Goal: Task Accomplishment & Management: Use online tool/utility

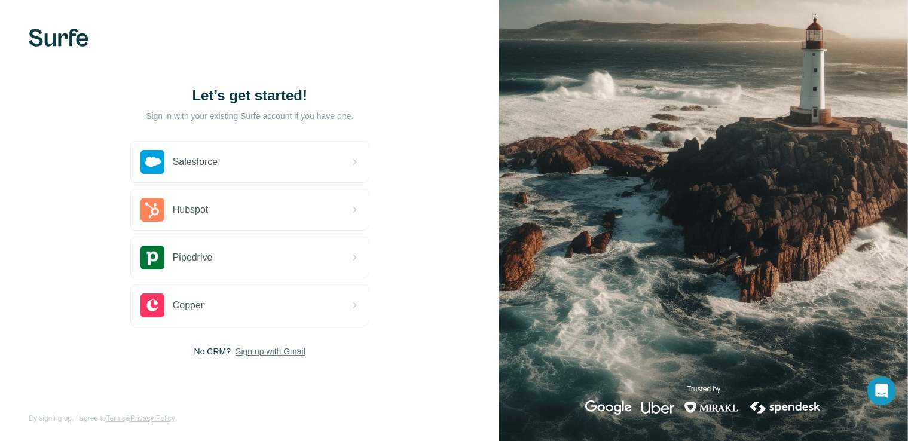
click at [270, 350] on span "Sign up with Gmail" at bounding box center [271, 352] width 70 height 12
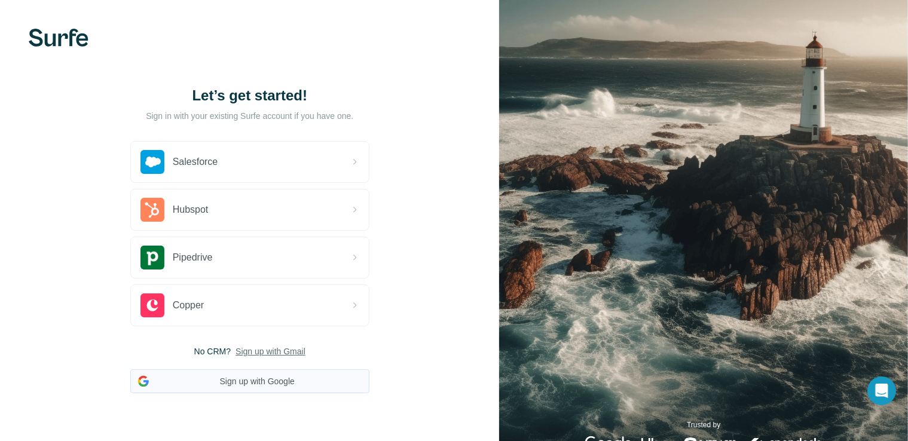
click at [270, 379] on button "Sign up with Google" at bounding box center [249, 382] width 239 height 24
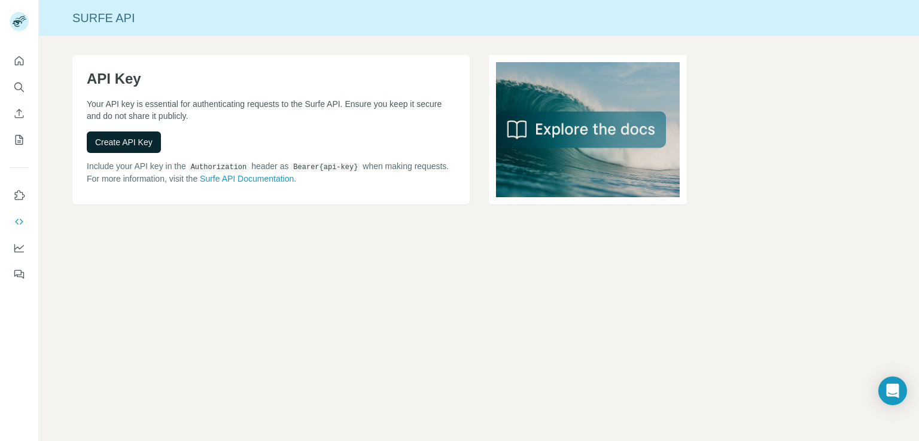
click at [144, 151] on button "Create API Key" at bounding box center [124, 143] width 74 height 22
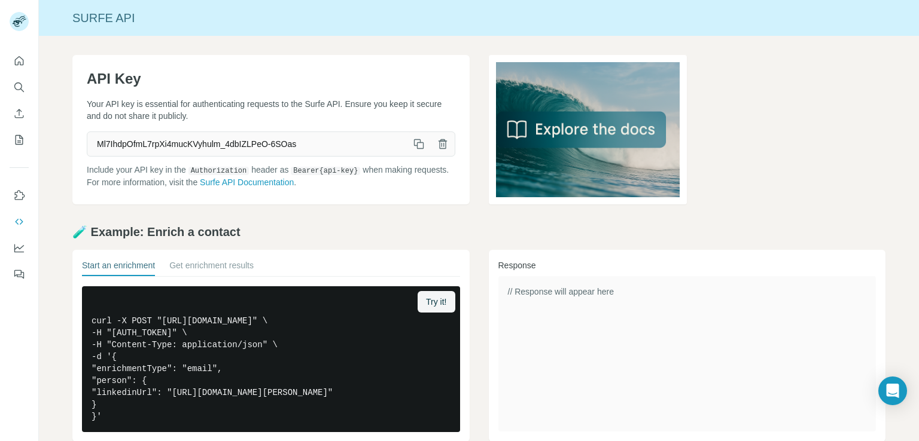
click at [413, 146] on icon "button" at bounding box center [419, 144] width 12 height 12
click at [407, 141] on button "button" at bounding box center [419, 144] width 24 height 24
